Goal: Task Accomplishment & Management: Manage account settings

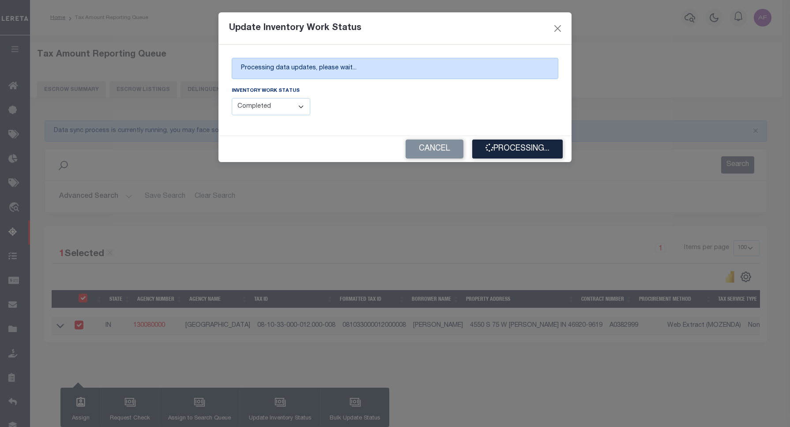
select select "100"
select select "4"
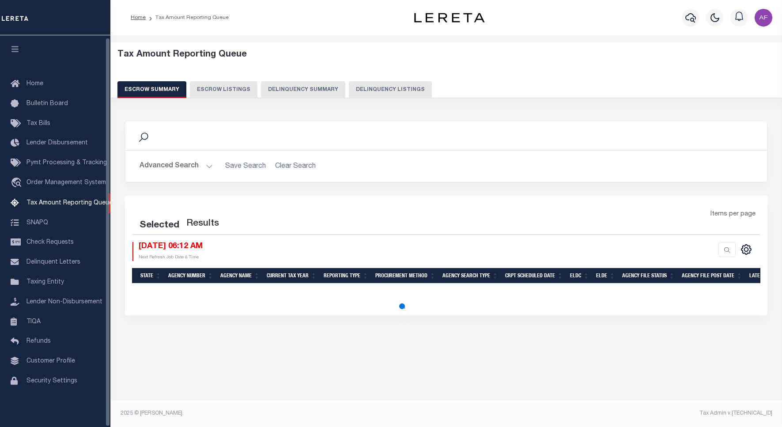
select select "100"
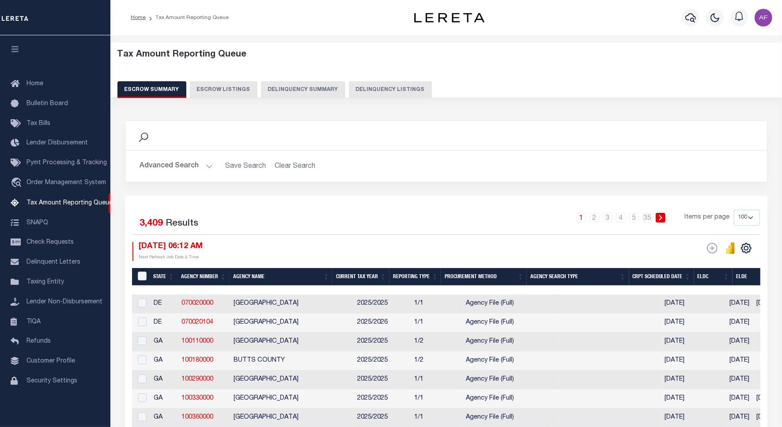
click at [404, 89] on button "Delinquency Listings" at bounding box center [390, 89] width 83 height 17
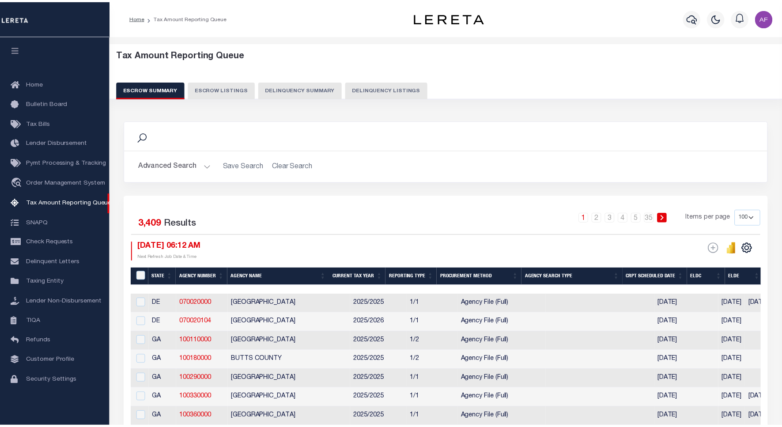
scroll to position [3, 0]
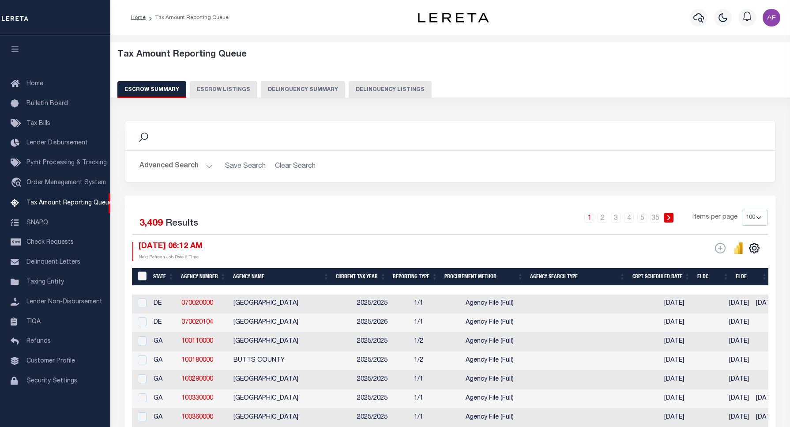
select select "100"
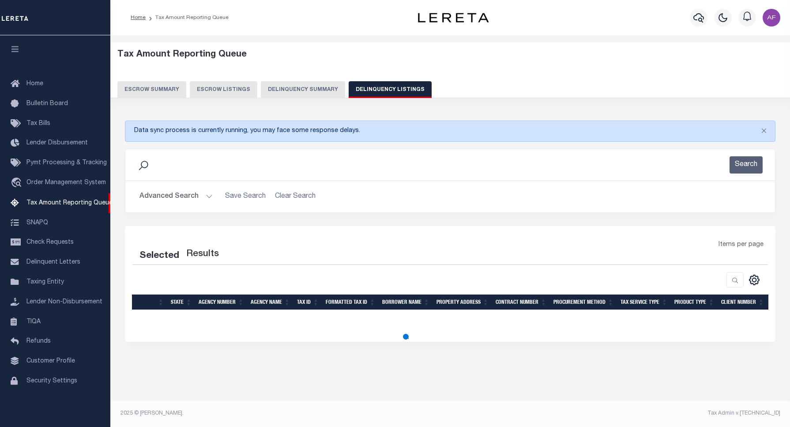
select select "100"
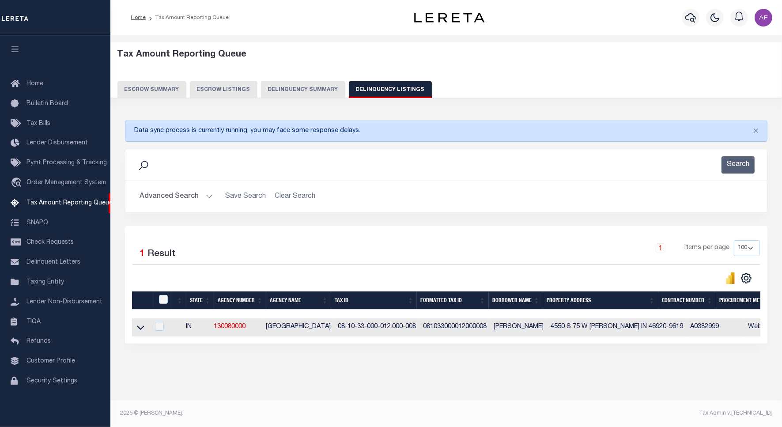
scroll to position [0, 654]
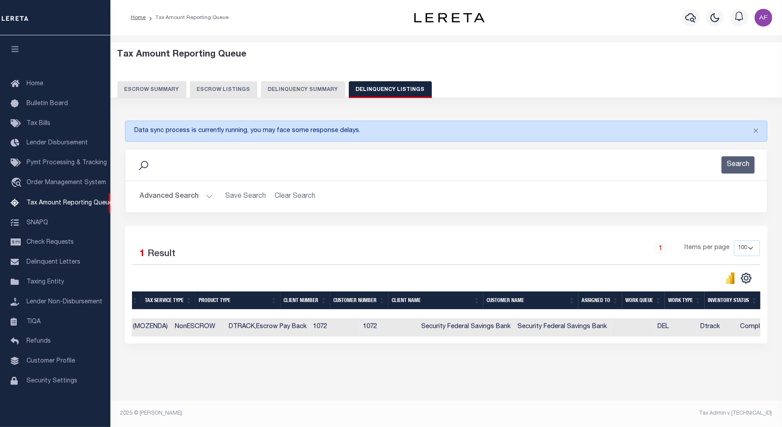
click at [179, 197] on button "Advanced Search" at bounding box center [175, 196] width 73 height 17
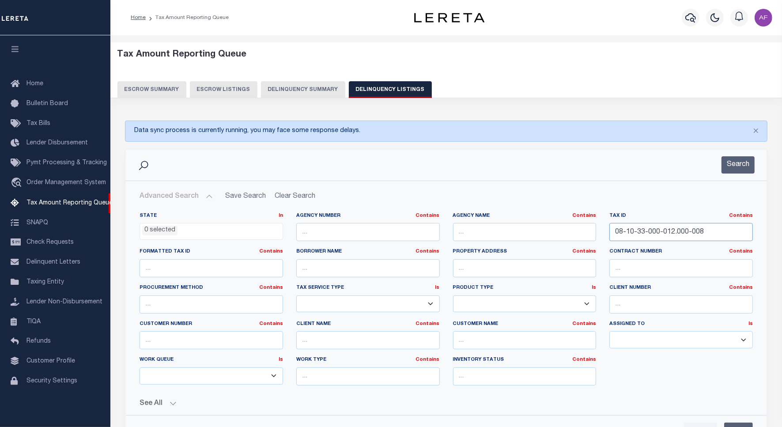
drag, startPoint x: 710, startPoint y: 234, endPoint x: 466, endPoint y: 235, distance: 244.9
click at [466, 235] on div "State In In AK AL AR AZ CA CO CT DC DE FL GA GU HI IA ID IL IN KS KY LA MA MD M…" at bounding box center [446, 302] width 626 height 180
paste input "09-27-000-058.000-002"
type input "08-09-27-000-058.000-002"
click at [736, 164] on button "Search" at bounding box center [737, 164] width 33 height 17
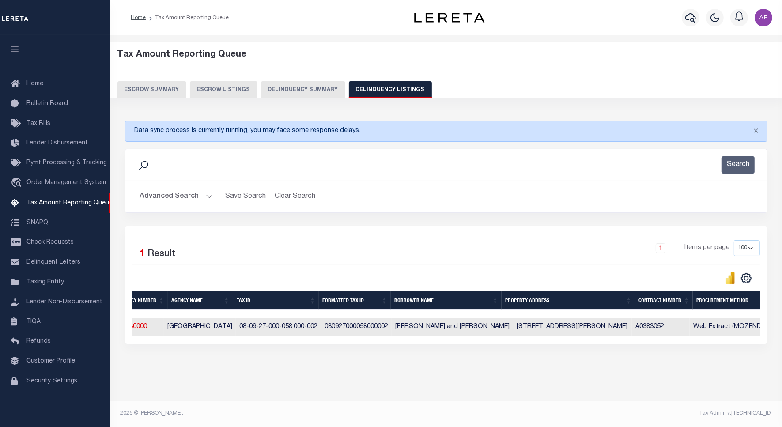
scroll to position [0, 0]
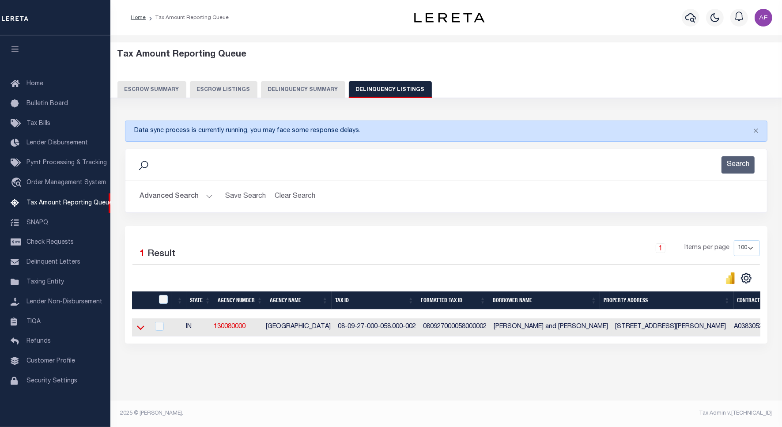
click at [141, 330] on icon at bounding box center [141, 327] width 8 height 4
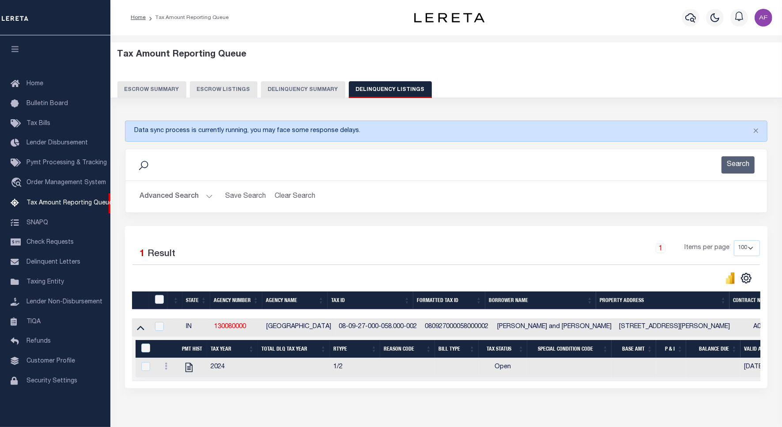
scroll to position [4, 0]
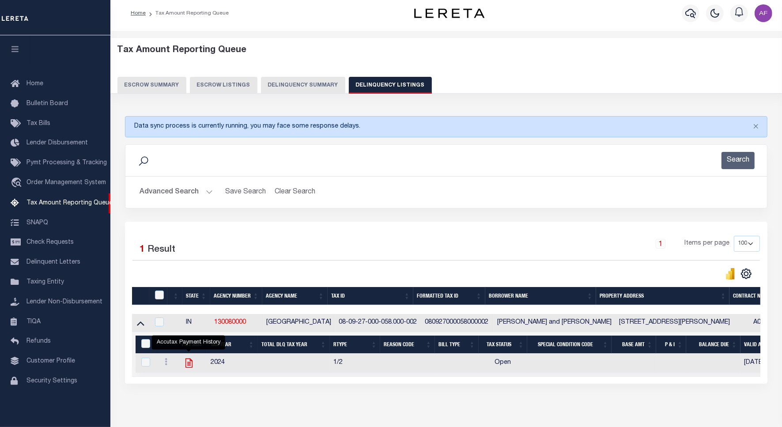
click at [188, 365] on icon "" at bounding box center [188, 362] width 11 height 11
checkbox input "true"
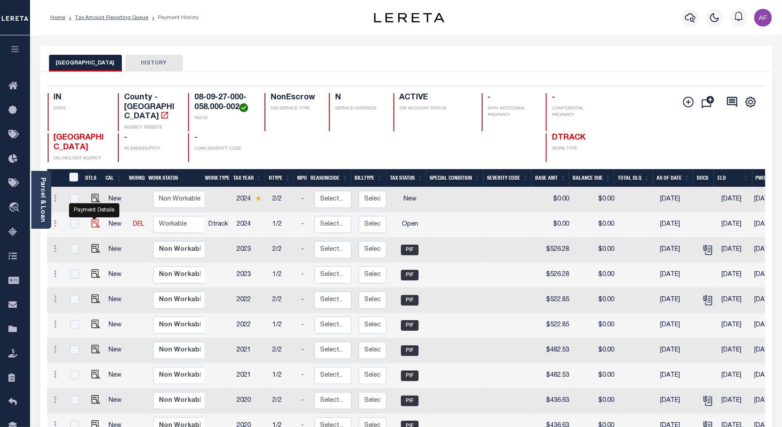
click at [96, 219] on img "" at bounding box center [95, 223] width 9 height 9
checkbox input "true"
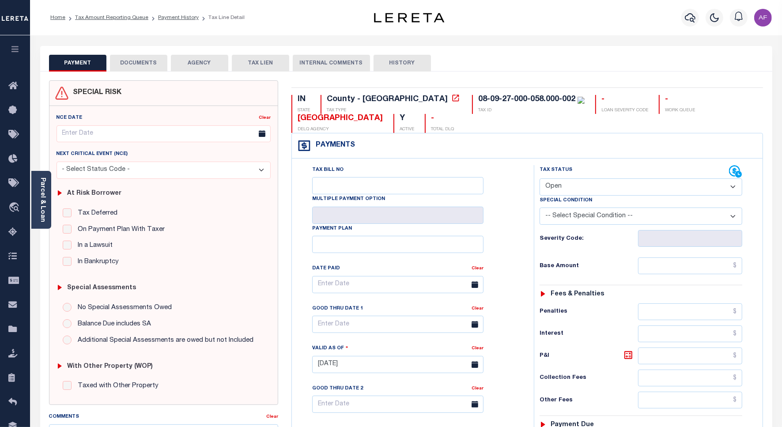
click at [547, 186] on select "- Select Status Code - Open Due/Unpaid Paid Incomplete No Tax Due Internal Refu…" at bounding box center [640, 186] width 203 height 17
select select "PYD"
click at [539, 179] on select "- Select Status Code - Open Due/Unpaid Paid Incomplete No Tax Due Internal Refu…" at bounding box center [640, 186] width 203 height 17
type input "[DATE]"
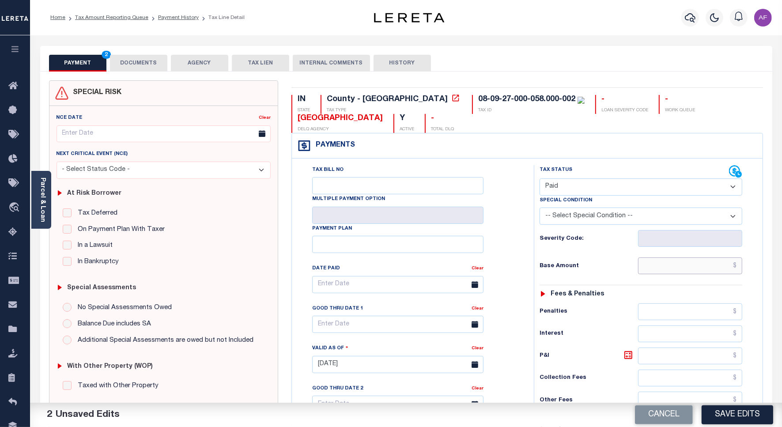
click at [698, 269] on input "text" at bounding box center [690, 265] width 104 height 17
paste input "565.50"
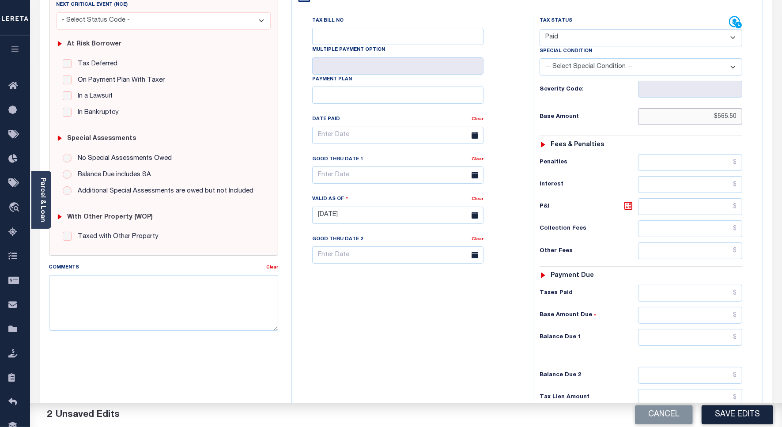
scroll to position [221, 0]
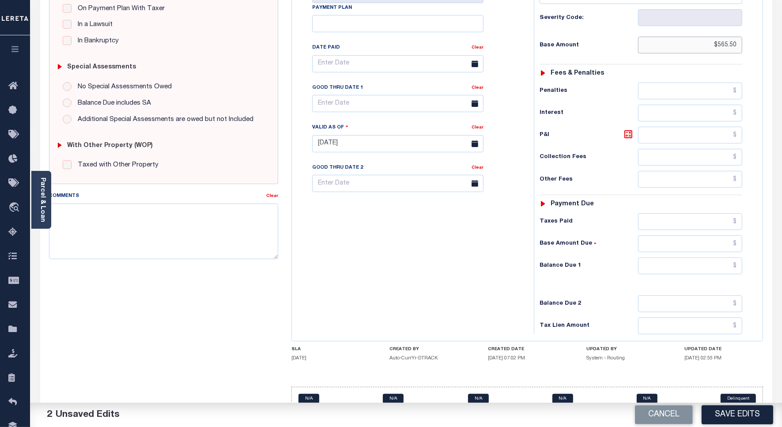
type input "$565.50"
click at [711, 224] on input "text" at bounding box center [690, 221] width 104 height 17
paste input "565.50"
type input "$565.50"
click at [712, 261] on input "text" at bounding box center [690, 265] width 104 height 17
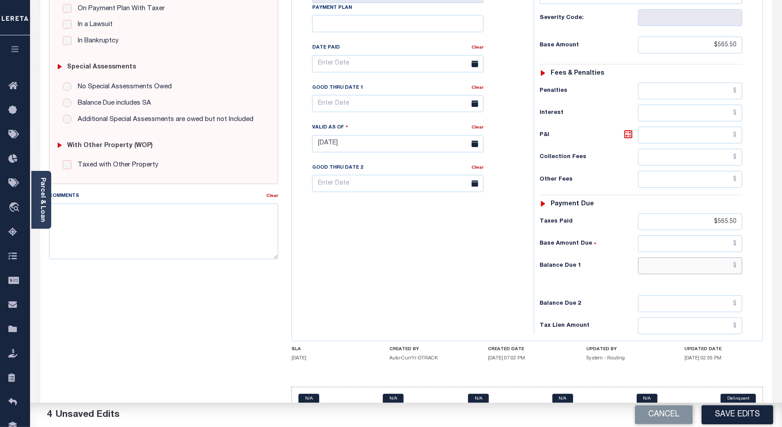
drag, startPoint x: 711, startPoint y: 271, endPoint x: 718, endPoint y: 270, distance: 6.7
click at [713, 271] on input "text" at bounding box center [690, 265] width 104 height 17
type input "$0.00"
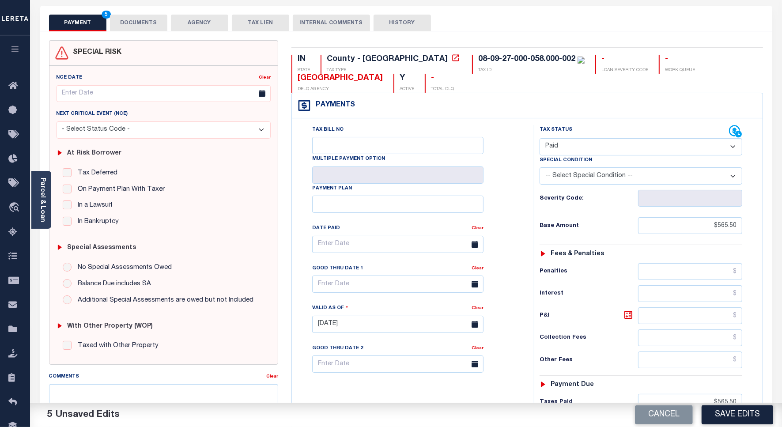
scroll to position [0, 0]
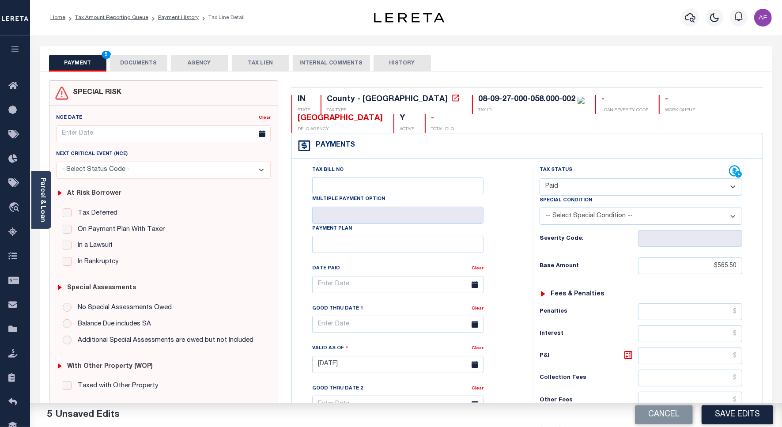
click at [127, 65] on button "DOCUMENTS" at bounding box center [138, 63] width 57 height 17
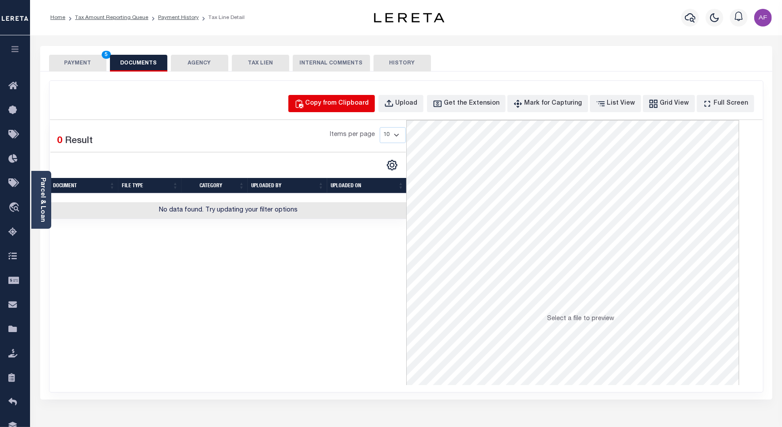
click at [342, 101] on div "Copy from Clipboard" at bounding box center [337, 104] width 64 height 10
select select "POP"
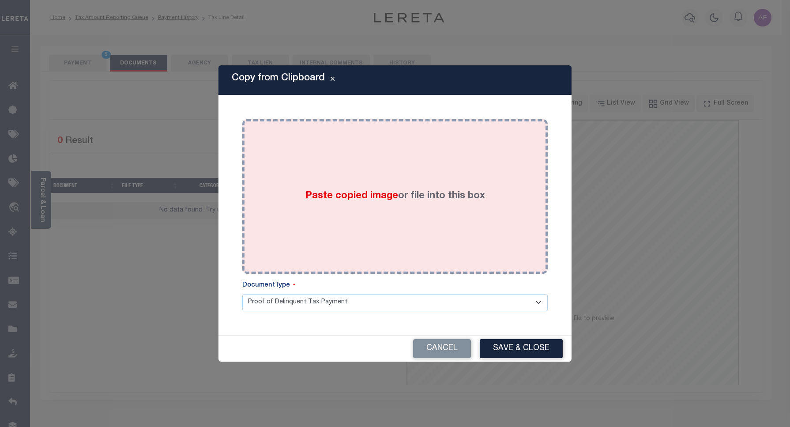
click at [442, 177] on div "Paste copied image or file into this box" at bounding box center [395, 196] width 292 height 141
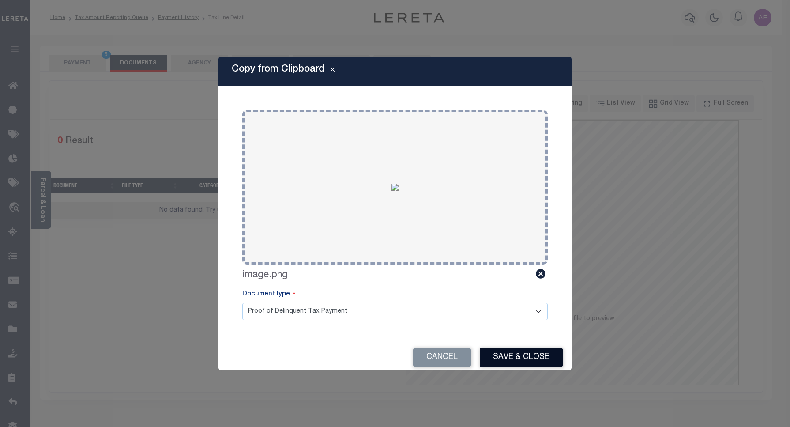
click at [524, 354] on button "Save & Close" at bounding box center [521, 357] width 83 height 19
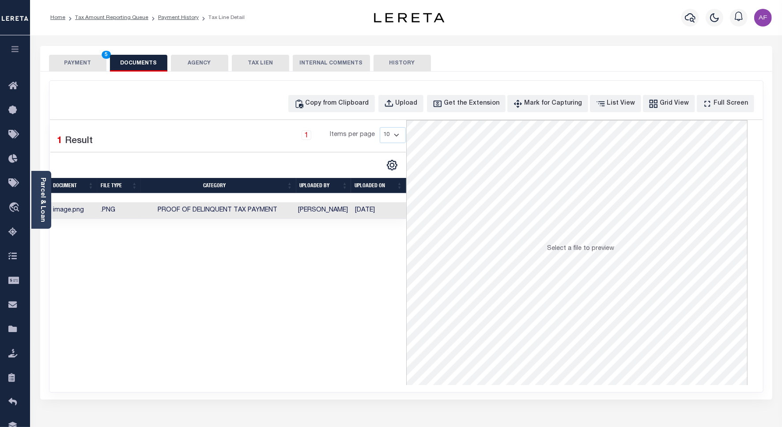
click at [71, 62] on button "PAYMENT 5" at bounding box center [77, 63] width 57 height 17
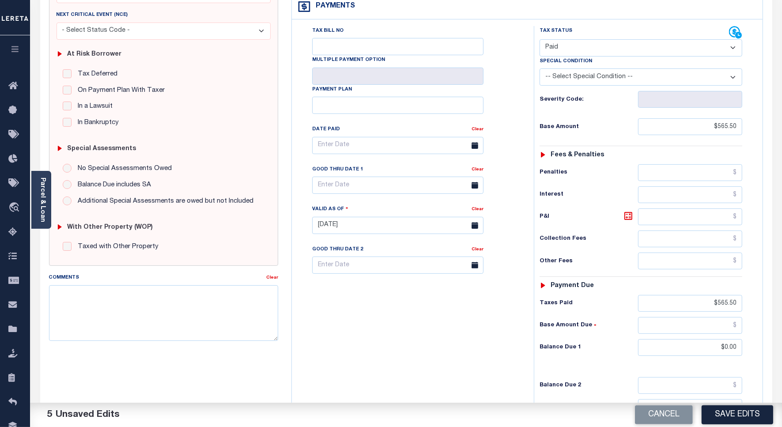
scroll to position [243, 0]
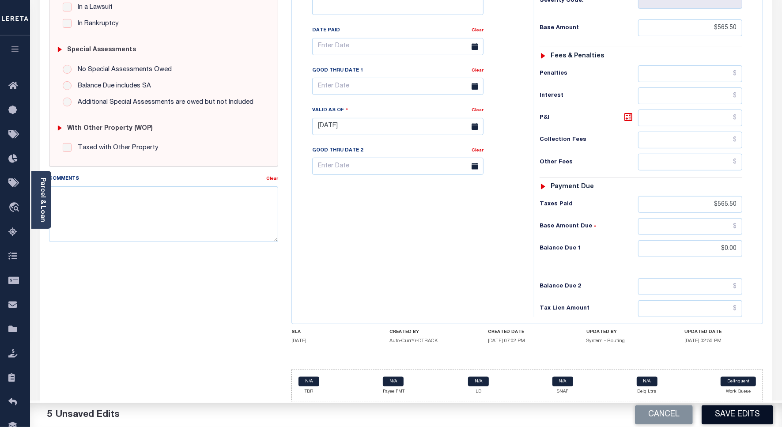
click at [729, 417] on button "Save Edits" at bounding box center [736, 414] width 71 height 19
checkbox input "false"
type input "$565.5"
type input "$0"
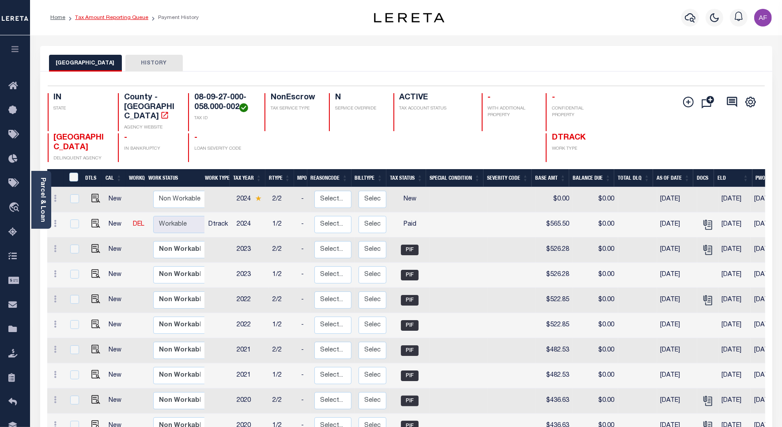
click at [110, 17] on link "Tax Amount Reporting Queue" at bounding box center [111, 17] width 73 height 5
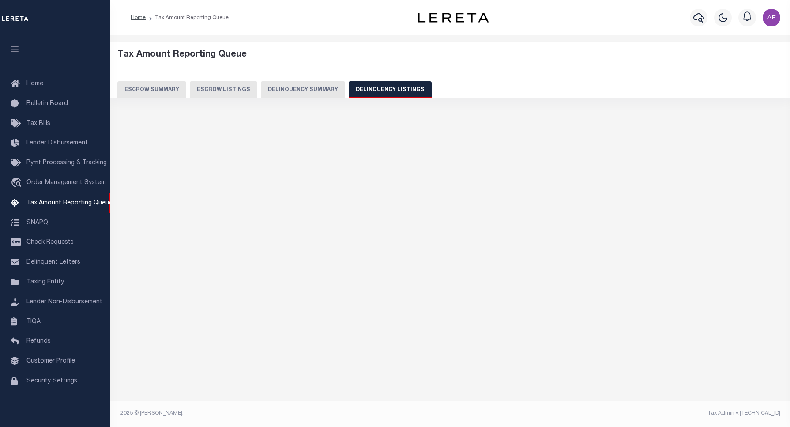
select select "100"
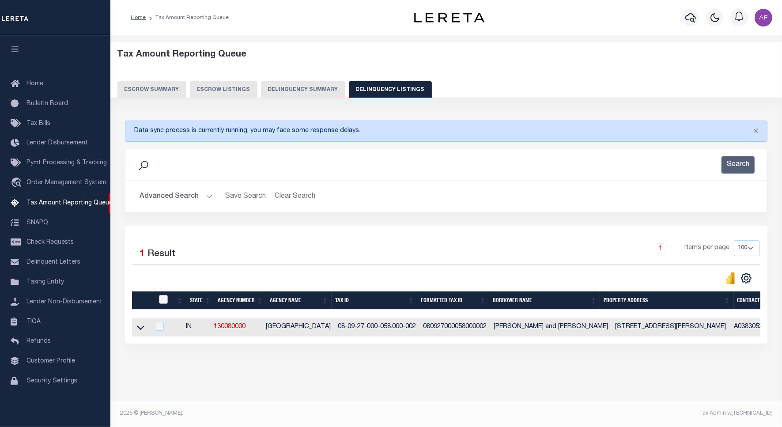
click at [162, 297] on input "checkbox" at bounding box center [163, 299] width 9 height 9
checkbox input "true"
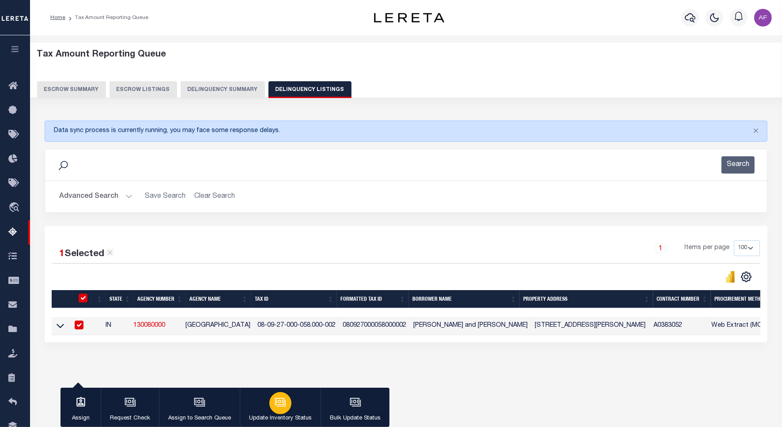
click at [261, 395] on button "Update Inventory Status" at bounding box center [280, 407] width 81 height 40
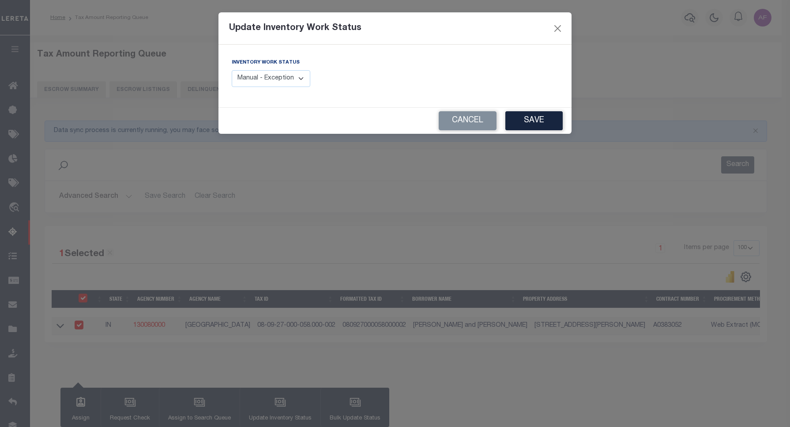
click at [259, 78] on select "Manual - Exception Pended - Awaiting Search Late Add Exception Completed" at bounding box center [271, 78] width 79 height 17
select select "4"
click at [232, 70] on select "Manual - Exception Pended - Awaiting Search Late Add Exception Completed" at bounding box center [271, 78] width 79 height 17
click at [522, 122] on button "Save" at bounding box center [533, 120] width 57 height 19
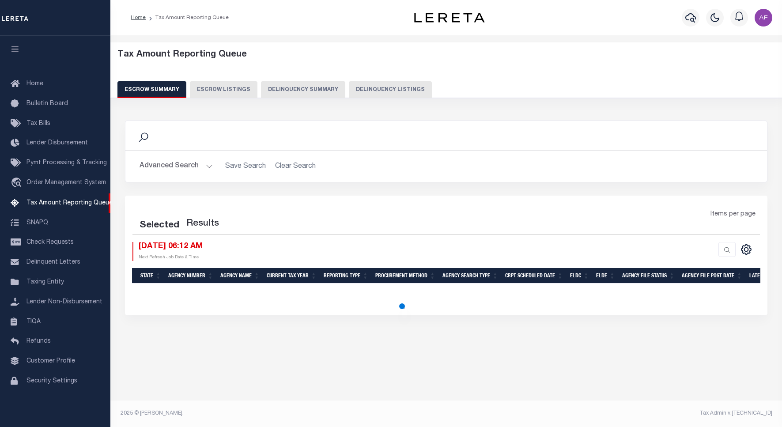
click at [387, 93] on button "Delinquency Listings" at bounding box center [390, 89] width 83 height 17
select select "100"
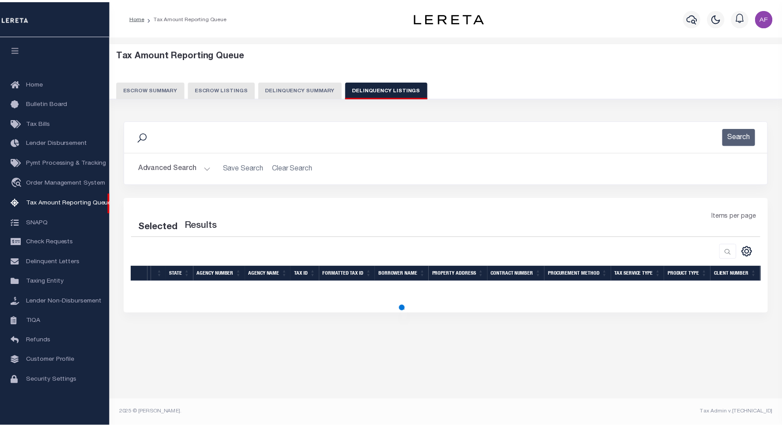
scroll to position [3, 0]
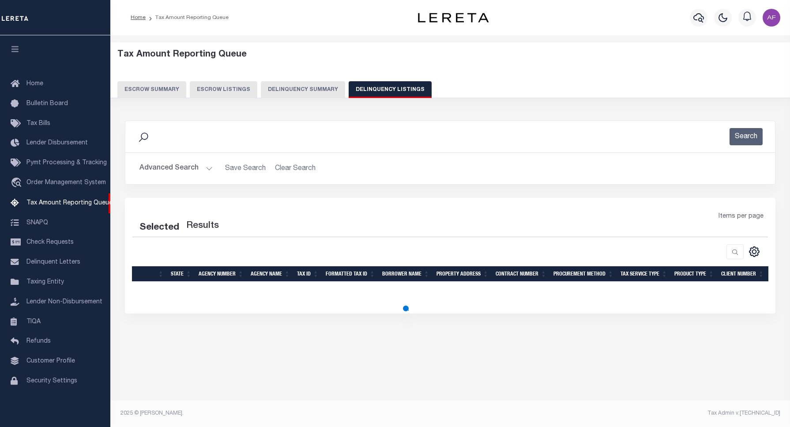
select select "100"
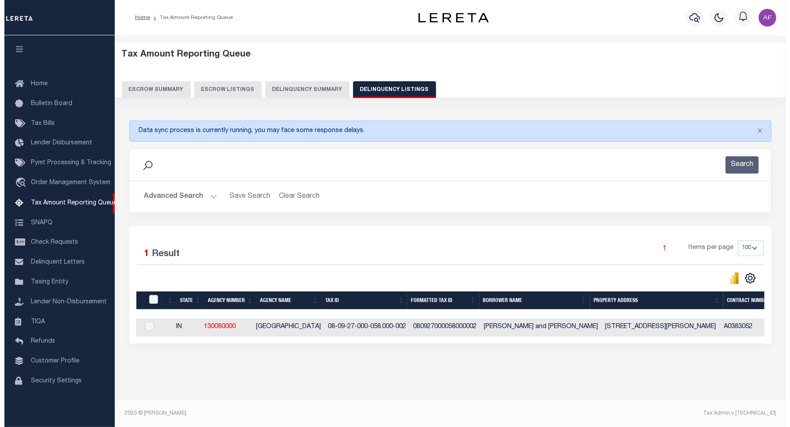
scroll to position [0, 0]
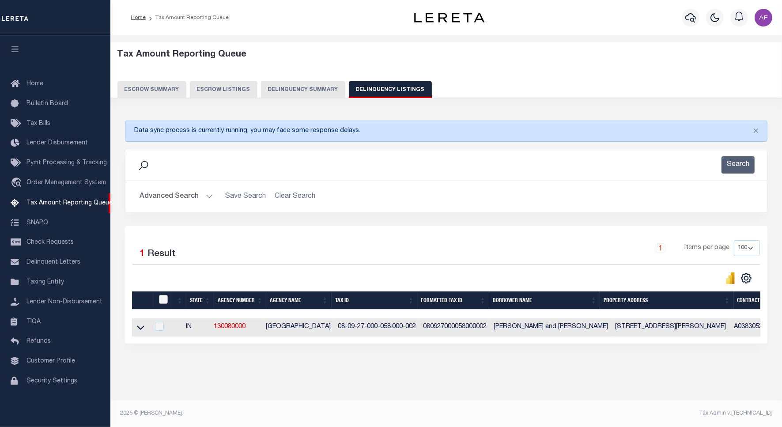
click at [162, 301] on input "checkbox" at bounding box center [163, 299] width 9 height 9
checkbox input "true"
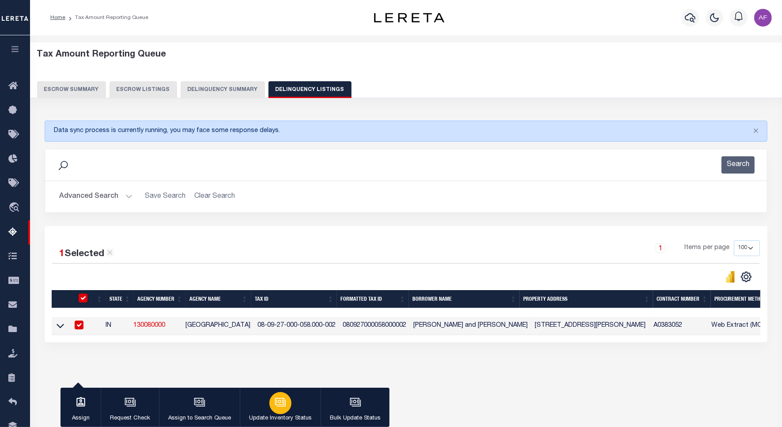
click at [282, 406] on icon "button" at bounding box center [281, 402] width 9 height 7
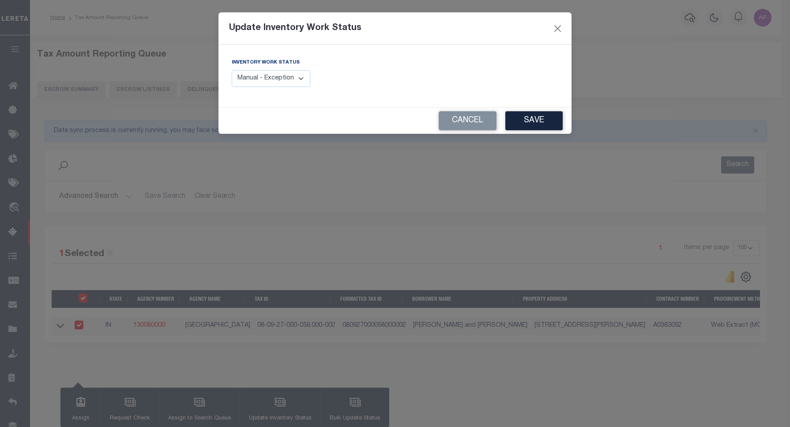
click at [293, 82] on select "Manual - Exception Pended - Awaiting Search Late Add Exception Completed" at bounding box center [271, 78] width 79 height 17
select select "4"
click at [232, 70] on select "Manual - Exception Pended - Awaiting Search Late Add Exception Completed" at bounding box center [271, 78] width 79 height 17
click at [549, 120] on button "Save" at bounding box center [533, 120] width 57 height 19
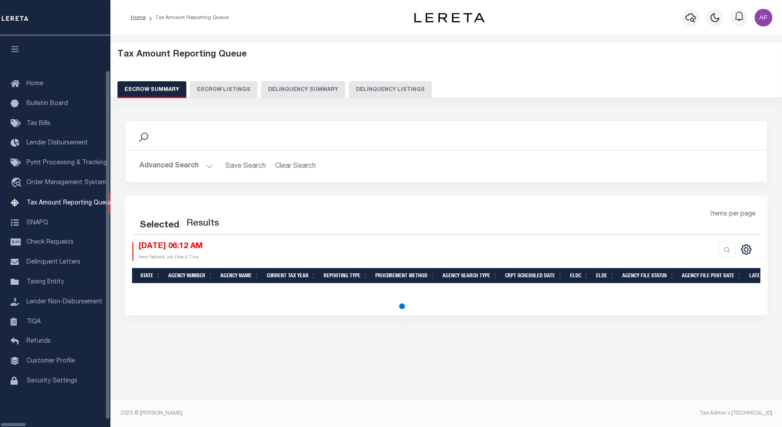
click at [368, 90] on button "Delinquency Listings" at bounding box center [390, 89] width 83 height 17
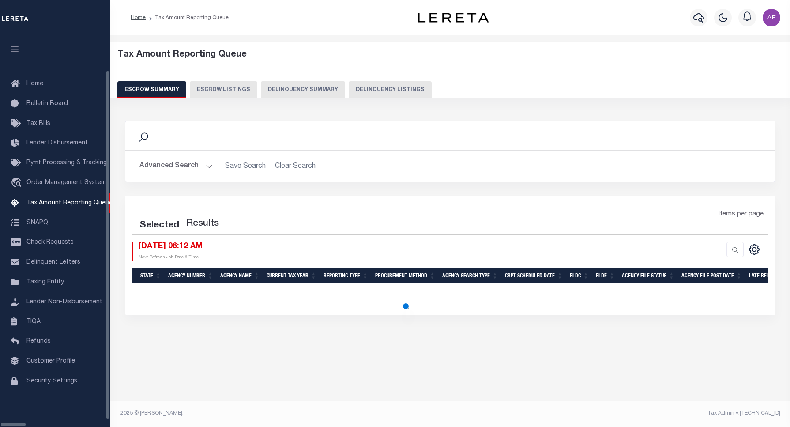
select select "100"
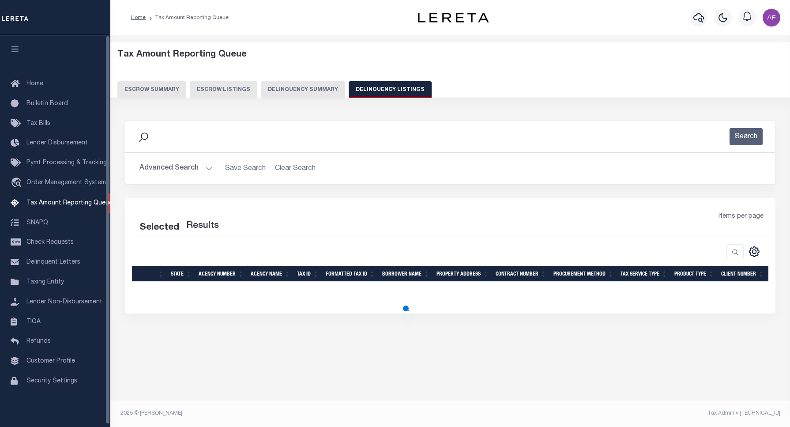
select select "100"
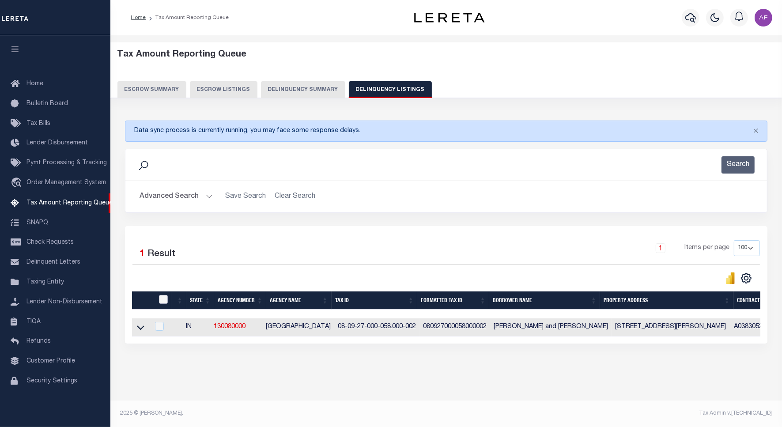
click at [160, 304] on input "checkbox" at bounding box center [163, 299] width 9 height 9
checkbox input "true"
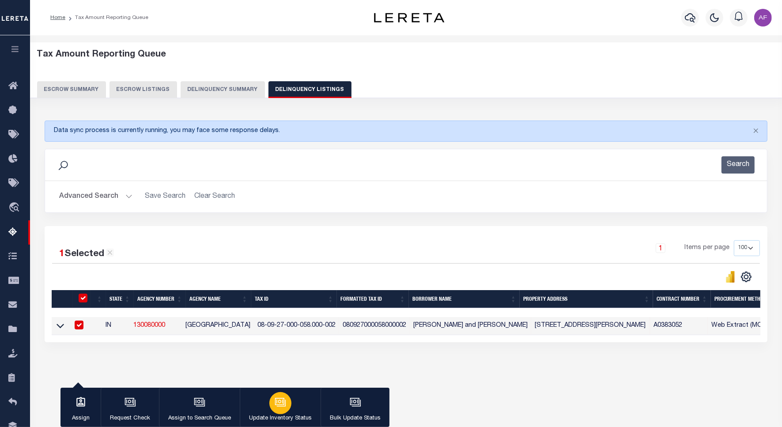
click at [276, 414] on p "Update Inventory Status" at bounding box center [280, 418] width 63 height 9
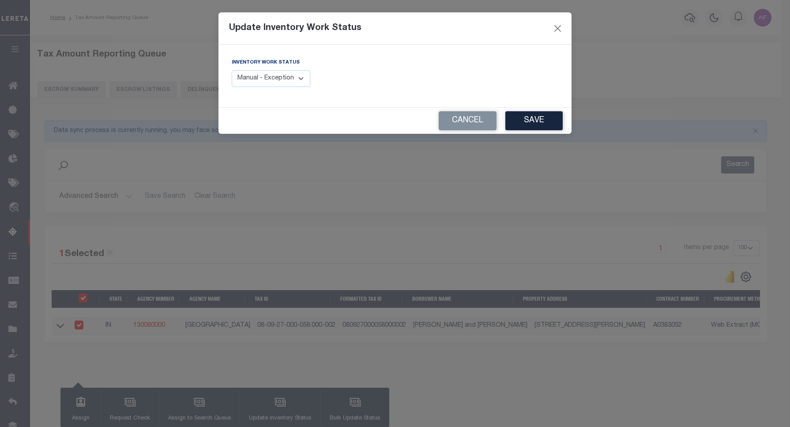
click at [294, 80] on select "Manual - Exception Pended - Awaiting Search Late Add Exception Completed" at bounding box center [271, 78] width 79 height 17
select select "4"
click at [232, 70] on select "Manual - Exception Pended - Awaiting Search Late Add Exception Completed" at bounding box center [271, 78] width 79 height 17
click at [549, 116] on button "Save" at bounding box center [533, 120] width 57 height 19
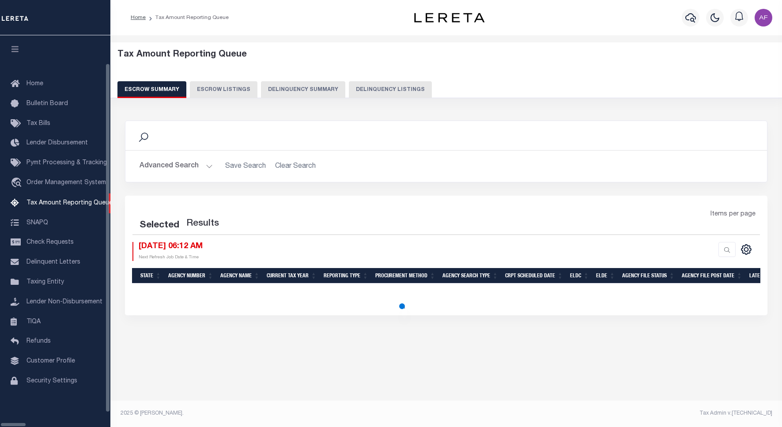
click at [349, 91] on button "Delinquency Listings" at bounding box center [390, 89] width 83 height 17
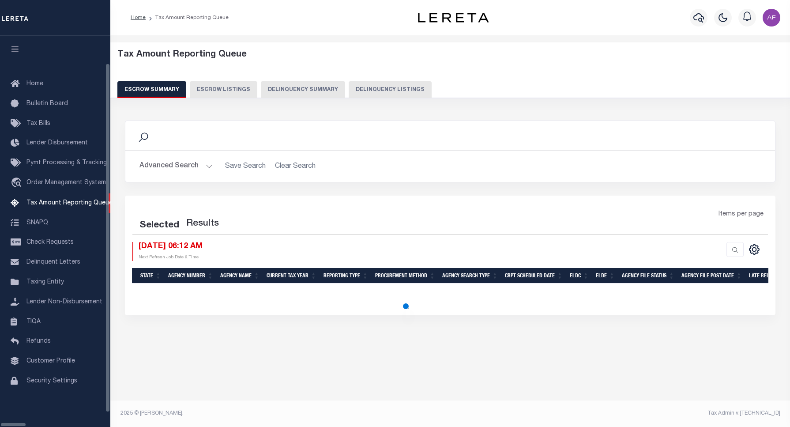
select select "100"
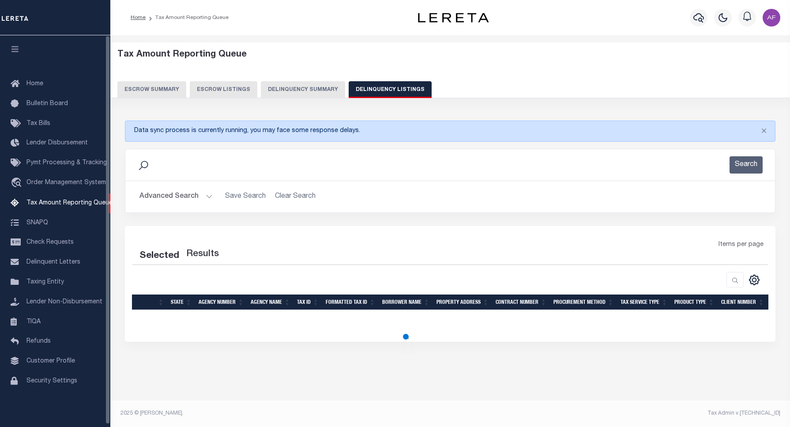
select select "100"
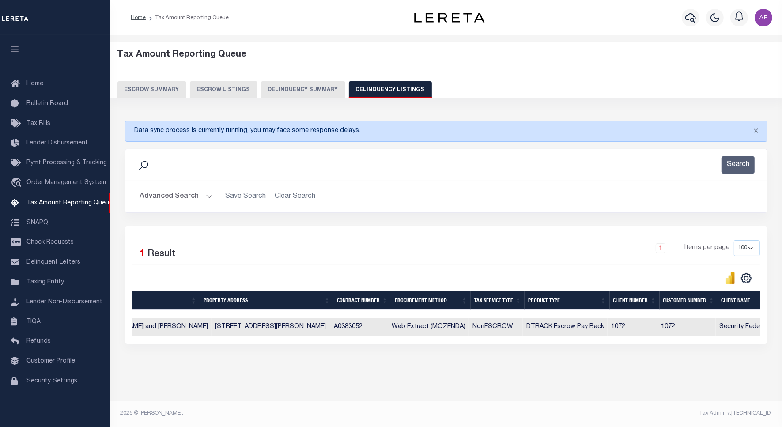
scroll to position [0, 729]
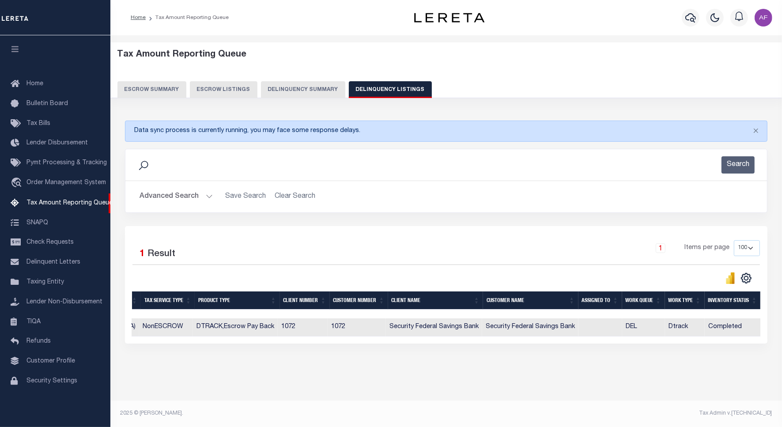
click at [184, 201] on button "Advanced Search" at bounding box center [175, 196] width 73 height 17
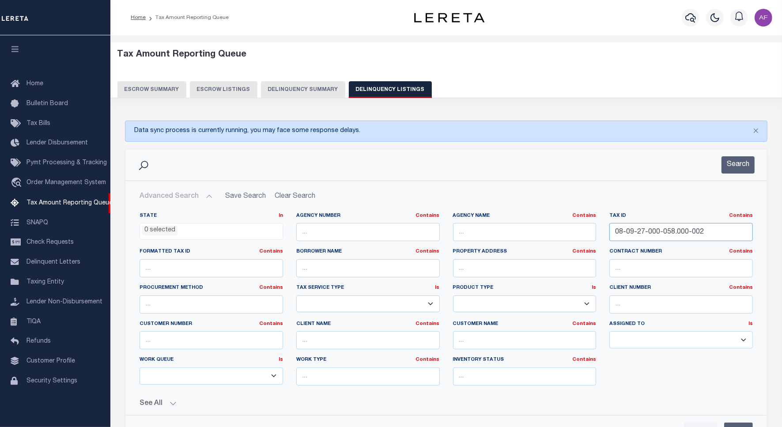
drag, startPoint x: 703, startPoint y: 234, endPoint x: 534, endPoint y: 223, distance: 169.4
click at [534, 223] on div "State In In AK AL AR AZ CA CO CT DC DE FL GA GU HI IA ID IL IN KS KY LA MA MD M…" at bounding box center [446, 302] width 626 height 180
paste input "9-000-009"
type input "08-09-29-000-009.000-002"
click at [734, 168] on button "Search" at bounding box center [737, 164] width 33 height 17
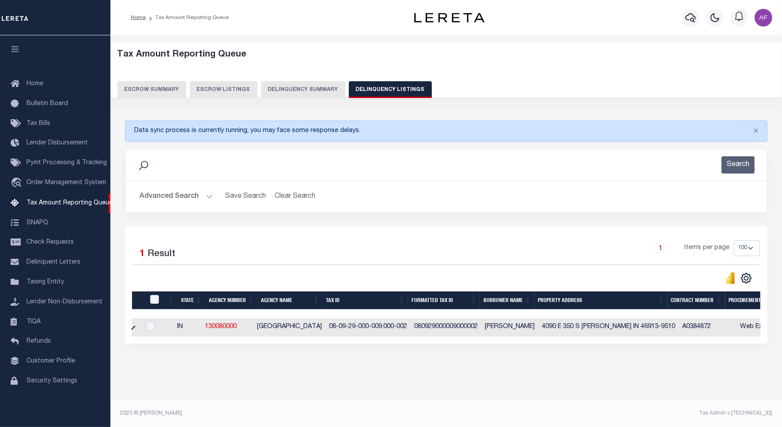
scroll to position [0, 0]
drag, startPoint x: 138, startPoint y: 328, endPoint x: 171, endPoint y: 266, distance: 70.5
click at [138, 328] on icon at bounding box center [141, 327] width 8 height 9
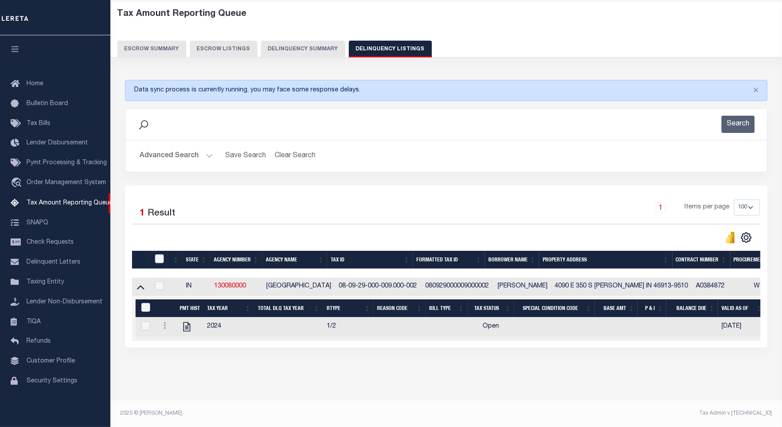
scroll to position [49, 0]
click at [191, 322] on icon "" at bounding box center [186, 326] width 11 height 11
checkbox input "true"
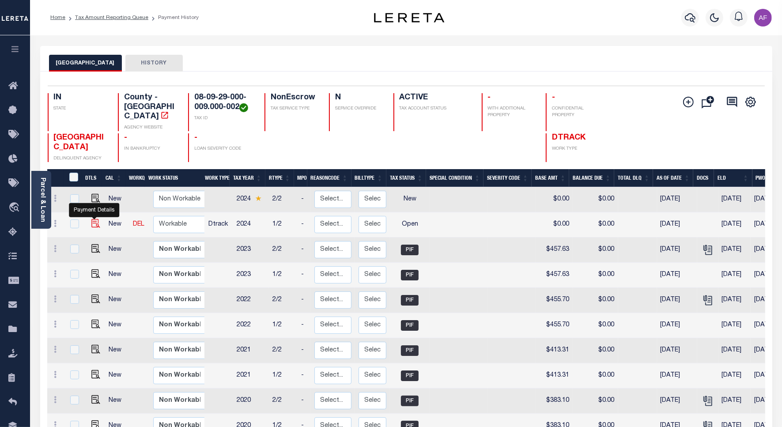
click at [91, 219] on img "" at bounding box center [95, 223] width 9 height 9
checkbox input "true"
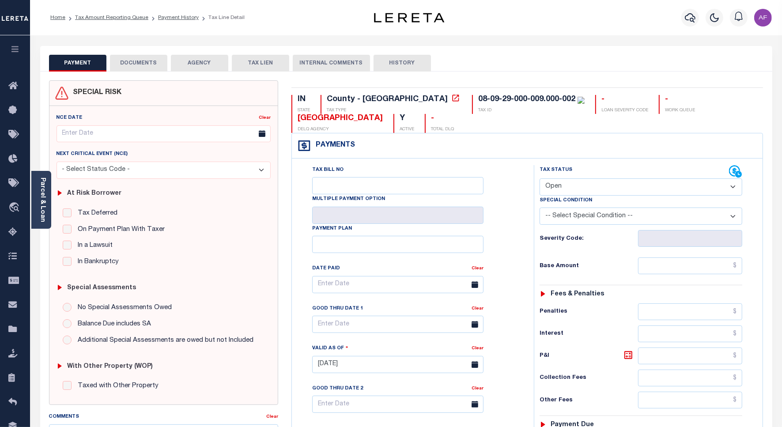
click at [554, 191] on select "- Select Status Code - Open Due/Unpaid Paid Incomplete No Tax Due Internal Refu…" at bounding box center [640, 186] width 203 height 17
select select "PYD"
click at [539, 179] on select "- Select Status Code - Open Due/Unpaid Paid Incomplete No Tax Due Internal Refu…" at bounding box center [640, 186] width 203 height 17
type input "[DATE]"
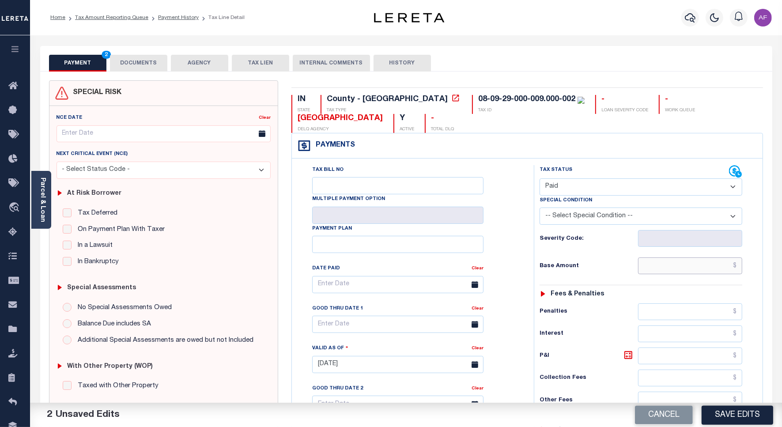
click at [704, 266] on input "text" at bounding box center [690, 265] width 104 height 17
paste input "564.89"
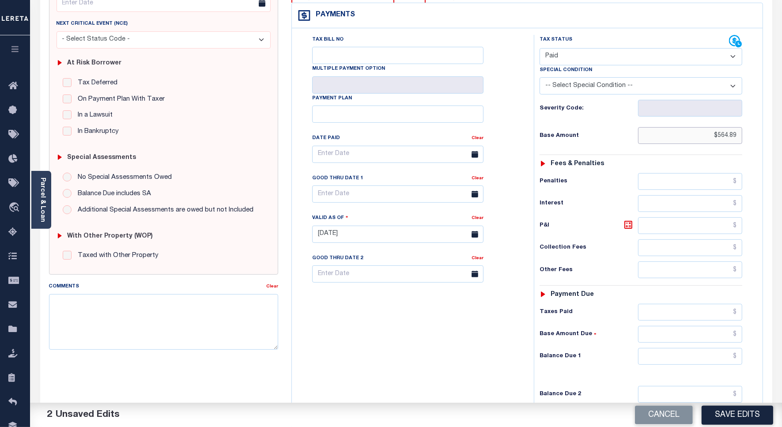
scroll to position [221, 0]
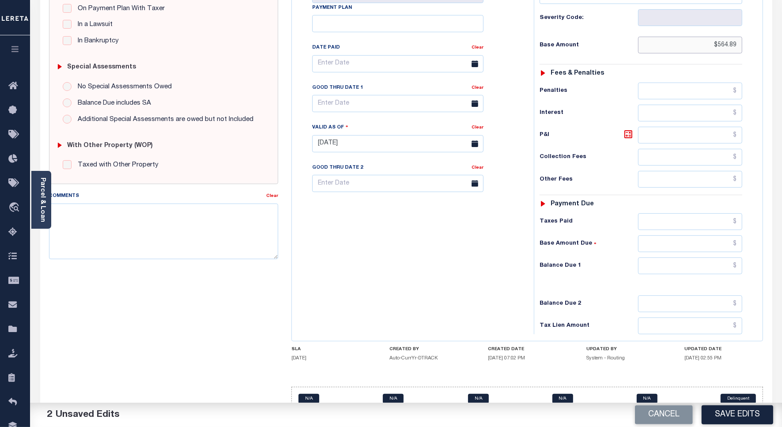
type input "$564.89"
click at [687, 230] on input "text" at bounding box center [690, 221] width 104 height 17
paste input "564.89"
type input "$564.89"
click at [700, 271] on input "text" at bounding box center [690, 265] width 104 height 17
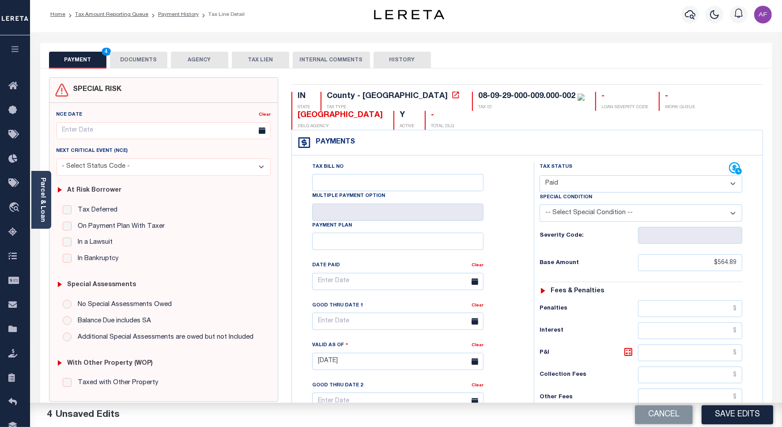
scroll to position [0, 0]
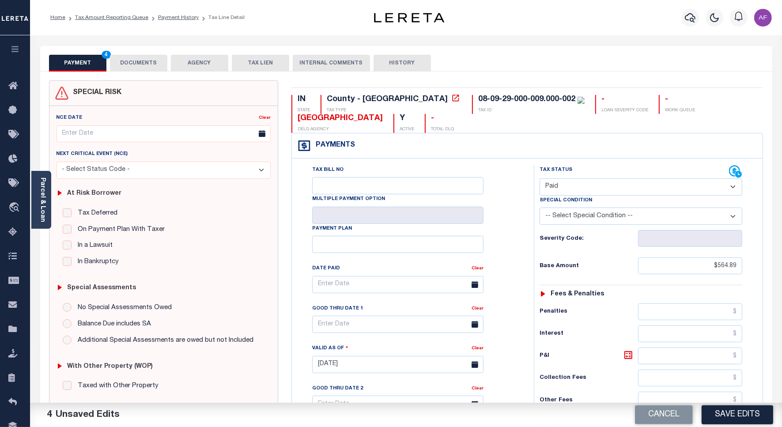
type input "$0.00"
click at [144, 62] on button "DOCUMENTS" at bounding box center [138, 63] width 57 height 17
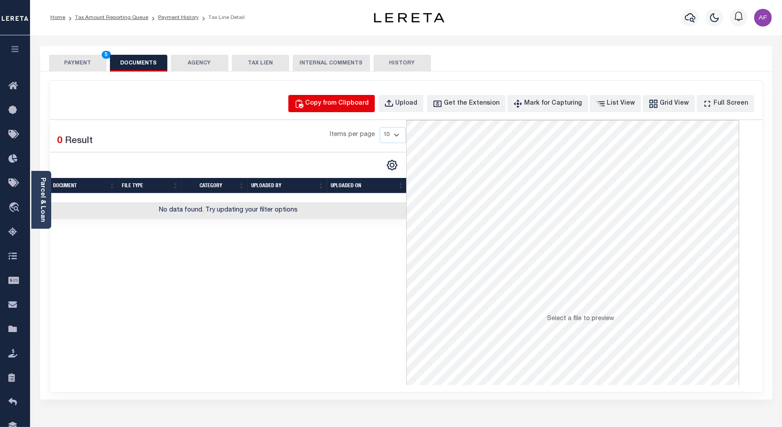
click at [365, 101] on div "Copy from Clipboard" at bounding box center [337, 104] width 64 height 10
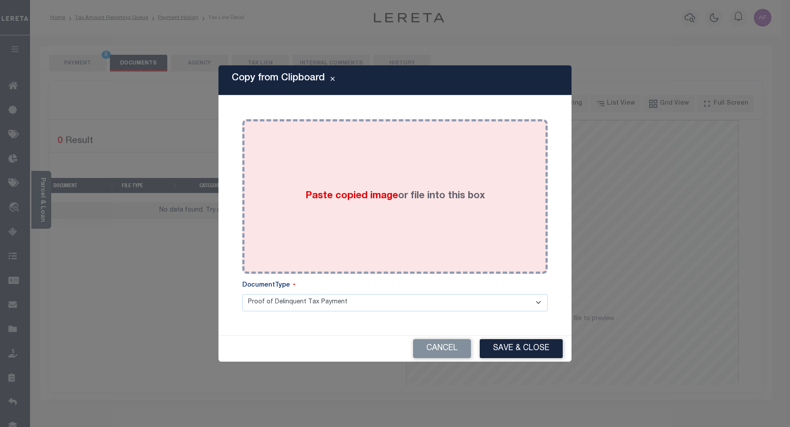
click at [433, 164] on div "Paste copied image or file into this box" at bounding box center [395, 196] width 292 height 141
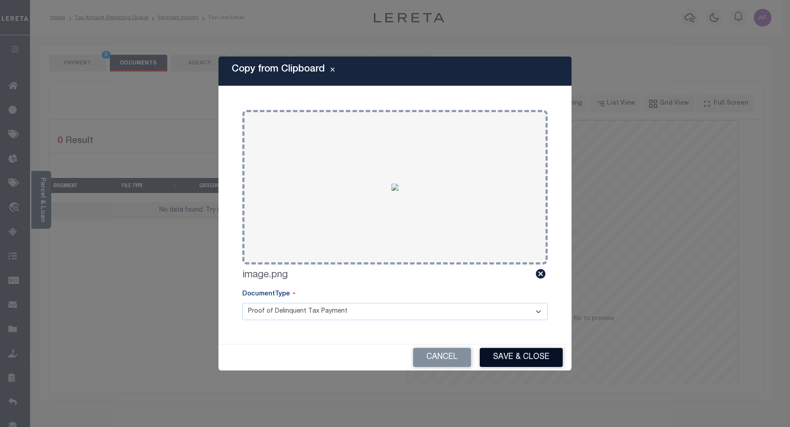
click at [501, 353] on button "Save & Close" at bounding box center [521, 357] width 83 height 19
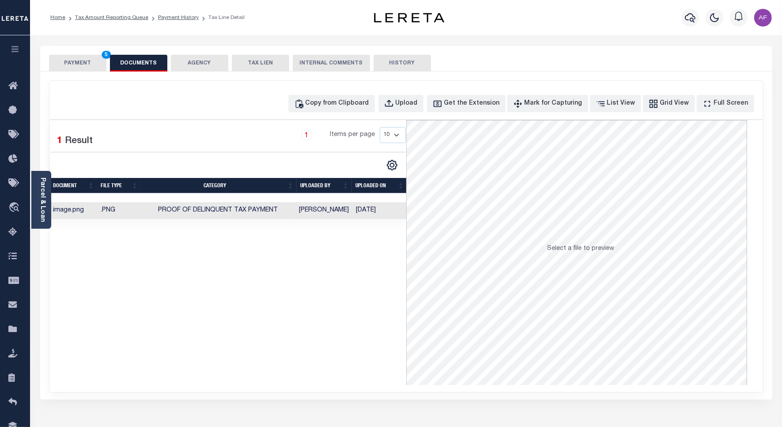
click at [71, 62] on button "PAYMENT 5" at bounding box center [77, 63] width 57 height 17
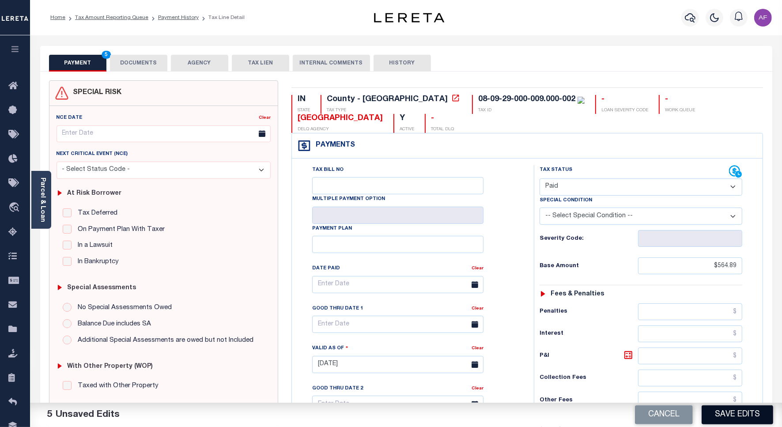
click at [709, 409] on button "Save Edits" at bounding box center [736, 414] width 71 height 19
checkbox input "false"
type input "$564.89"
type input "$0"
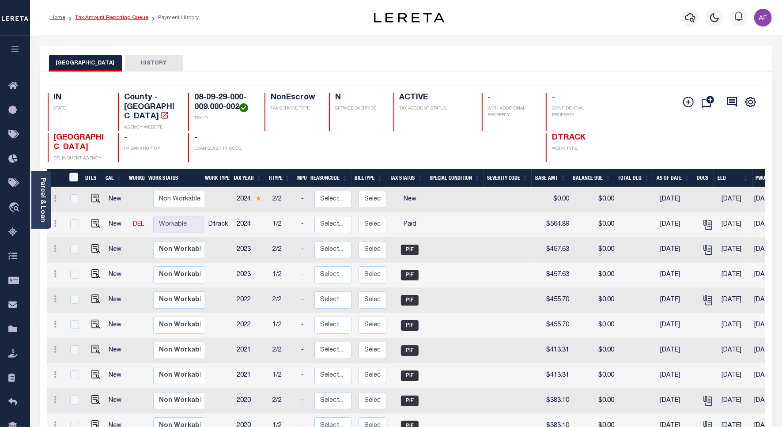
click at [107, 17] on link "Tax Amount Reporting Queue" at bounding box center [111, 17] width 73 height 5
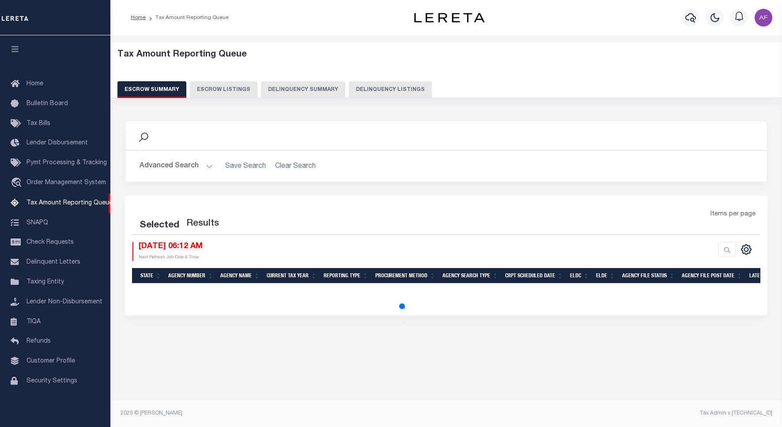
click at [360, 86] on button "Delinquency Listings" at bounding box center [390, 89] width 83 height 17
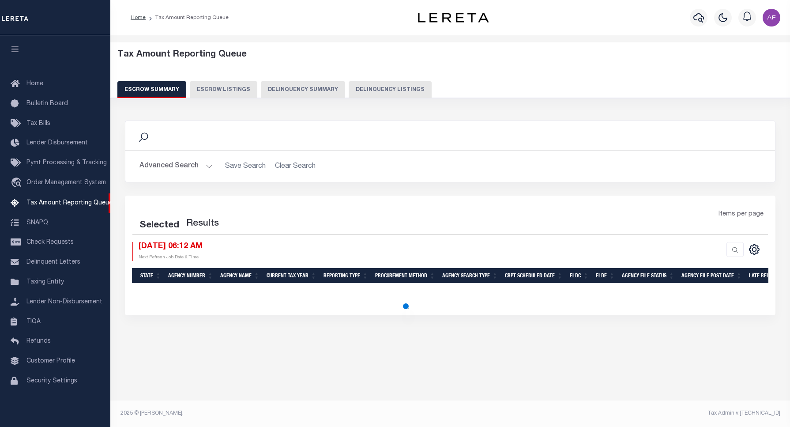
select select "100"
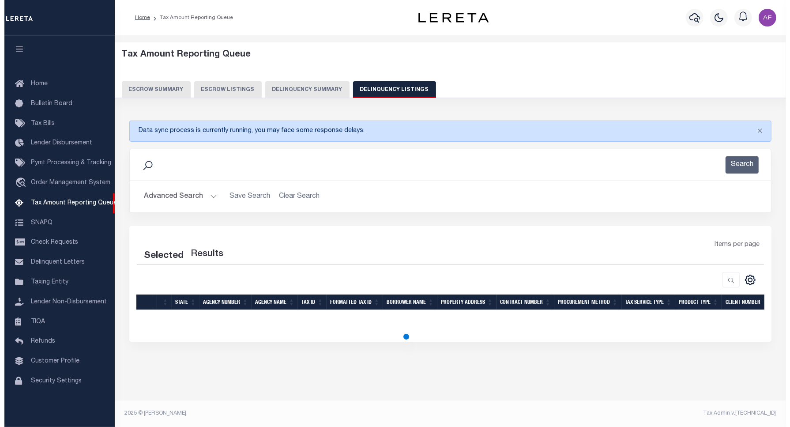
scroll to position [3, 0]
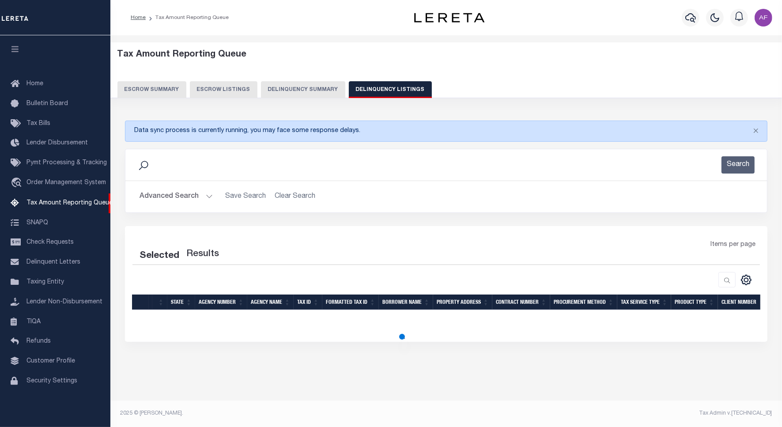
select select "100"
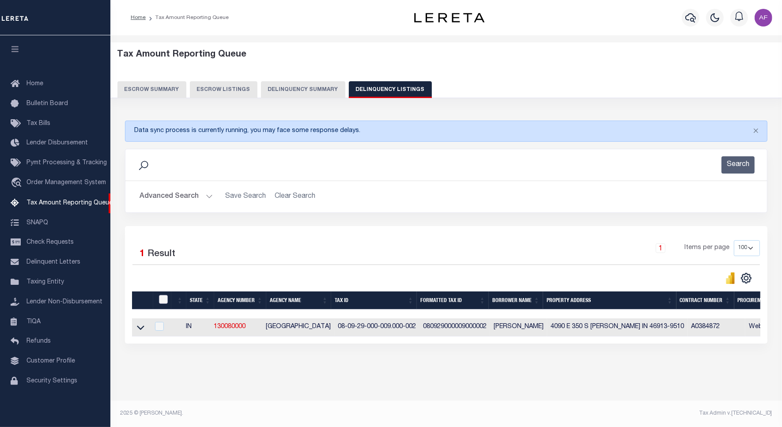
click at [162, 304] on input "checkbox" at bounding box center [163, 299] width 9 height 9
checkbox input "true"
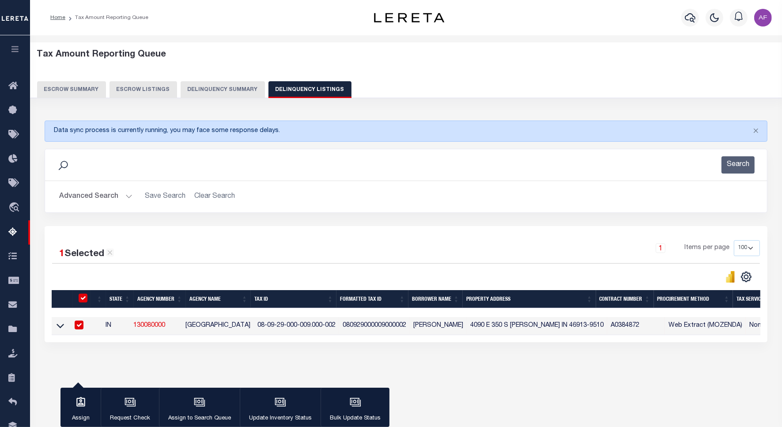
checkbox input "true"
click at [287, 407] on div "button" at bounding box center [280, 403] width 22 height 22
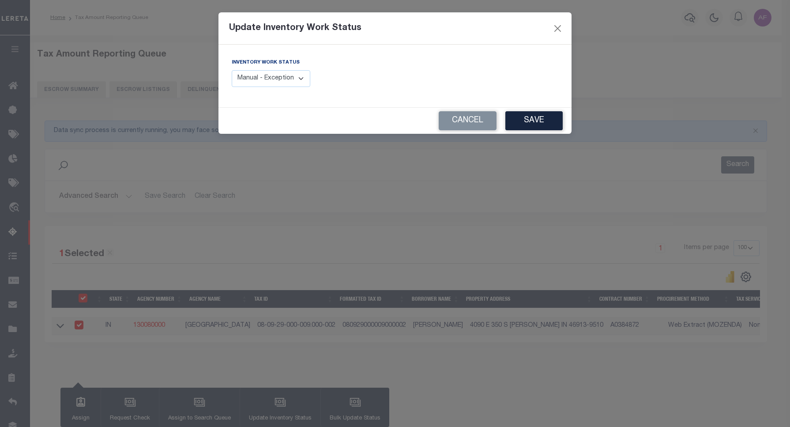
drag, startPoint x: 283, startPoint y: 79, endPoint x: 279, endPoint y: 86, distance: 7.5
click at [283, 79] on select "Manual - Exception Pended - Awaiting Search Late Add Exception Completed" at bounding box center [271, 78] width 79 height 17
select select "4"
click at [232, 70] on select "Manual - Exception Pended - Awaiting Search Late Add Exception Completed" at bounding box center [271, 78] width 79 height 17
drag, startPoint x: 526, startPoint y: 124, endPoint x: 524, endPoint y: 129, distance: 5.7
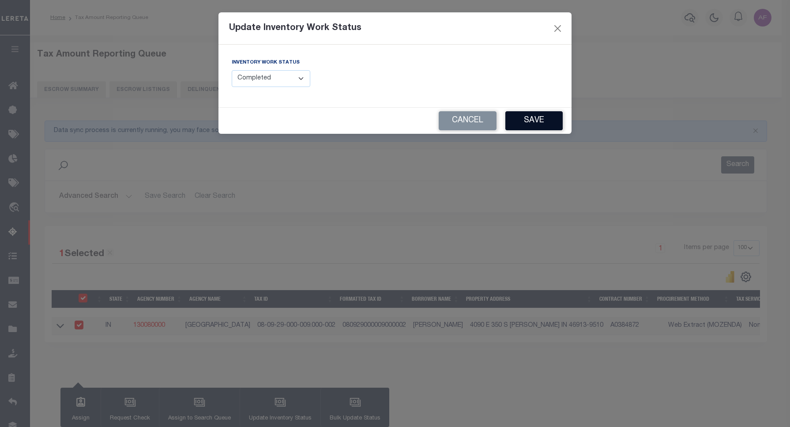
click at [526, 124] on button "Save" at bounding box center [533, 120] width 57 height 19
